Goal: Find specific page/section: Find specific page/section

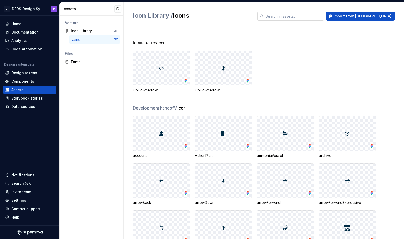
click at [303, 19] on input "text" at bounding box center [294, 16] width 60 height 9
click at [384, 18] on span "Import from [GEOGRAPHIC_DATA]" at bounding box center [362, 16] width 58 height 5
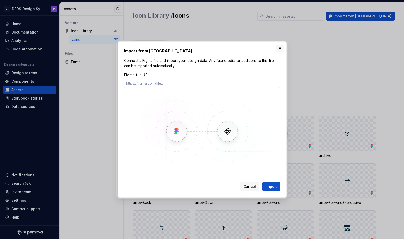
click at [281, 48] on button "button" at bounding box center [279, 48] width 7 height 7
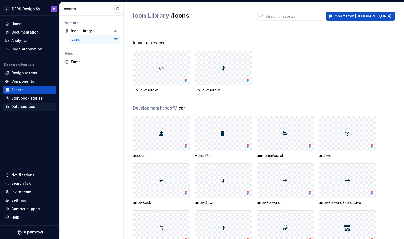
click at [25, 106] on div "Data sources" at bounding box center [23, 106] width 24 height 5
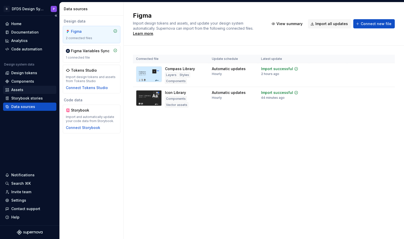
click at [23, 89] on div "Assets" at bounding box center [29, 89] width 49 height 5
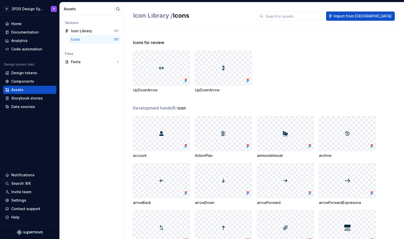
click at [79, 41] on div "Icons" at bounding box center [76, 39] width 11 height 5
click at [298, 17] on input "text" at bounding box center [294, 16] width 60 height 9
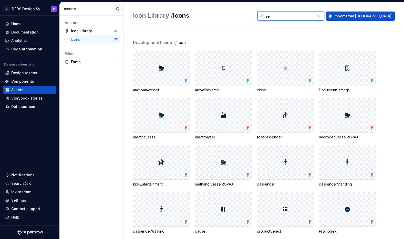
type input "s"
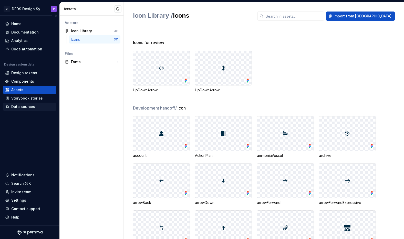
click at [34, 107] on div "Data sources" at bounding box center [29, 106] width 49 height 5
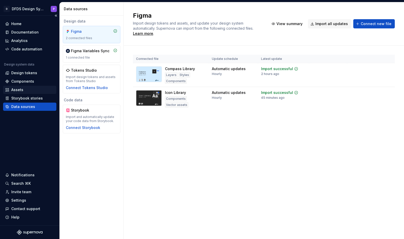
click at [34, 87] on div "Assets" at bounding box center [29, 90] width 53 height 8
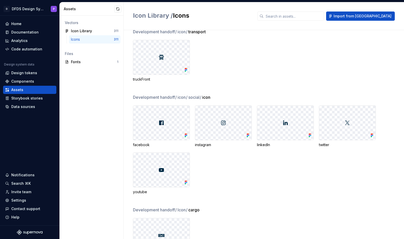
scroll to position [3787, 0]
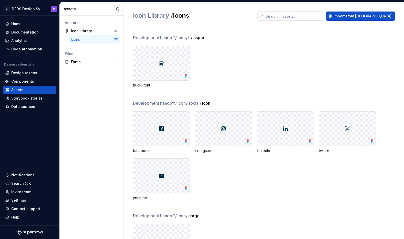
click at [304, 15] on input "text" at bounding box center [294, 16] width 60 height 9
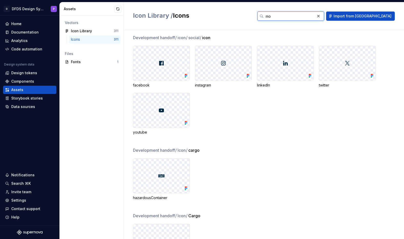
scroll to position [0, 0]
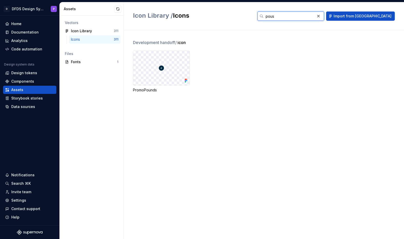
type input "pouse"
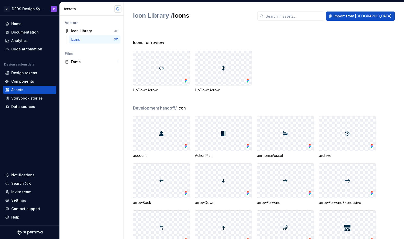
click at [118, 9] on button "button" at bounding box center [117, 8] width 7 height 7
click at [310, 15] on input "text" at bounding box center [294, 16] width 60 height 9
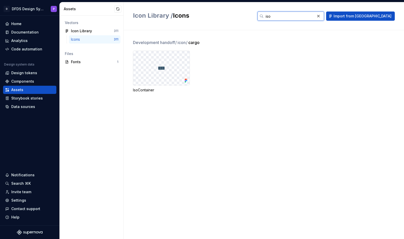
type input "iso"
click at [322, 18] on button "button" at bounding box center [318, 16] width 7 height 7
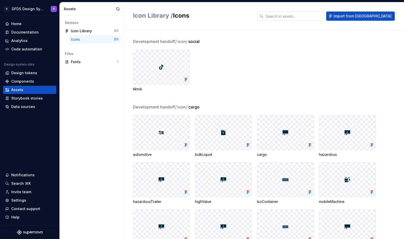
scroll to position [3554, 0]
